Goal: Check status: Check status

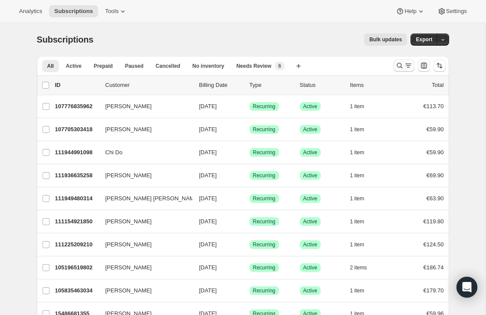
click at [399, 64] on icon "Search and filter results" at bounding box center [400, 65] width 9 height 9
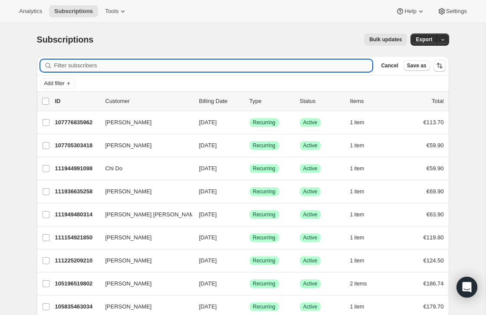
paste input "[EMAIL_ADDRESS][DOMAIN_NAME]"
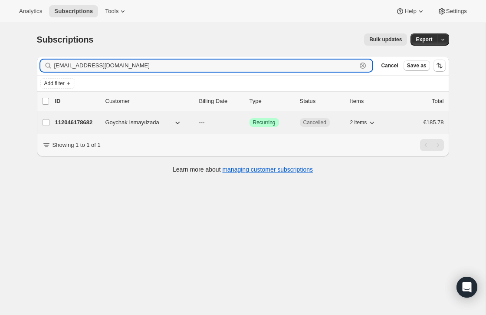
type input "[EMAIL_ADDRESS][DOMAIN_NAME]"
click at [212, 118] on p "---" at bounding box center [220, 122] width 43 height 9
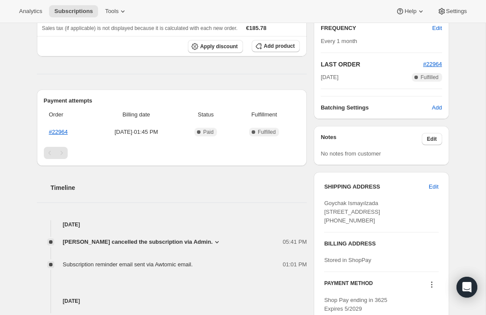
scroll to position [173, 0]
